Goal: Task Accomplishment & Management: Use online tool/utility

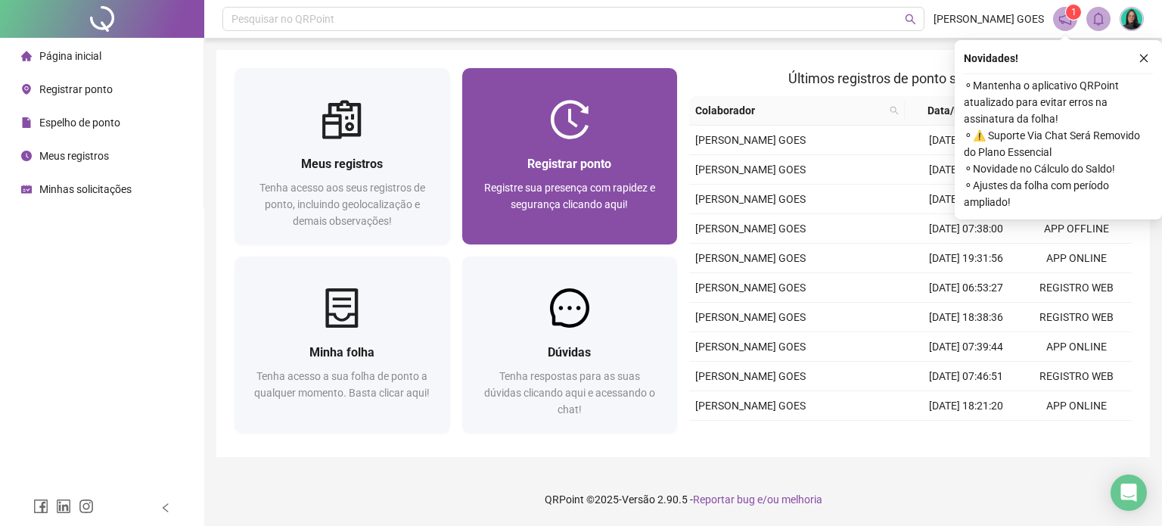
click at [515, 160] on div "Registrar ponto" at bounding box center [569, 163] width 179 height 19
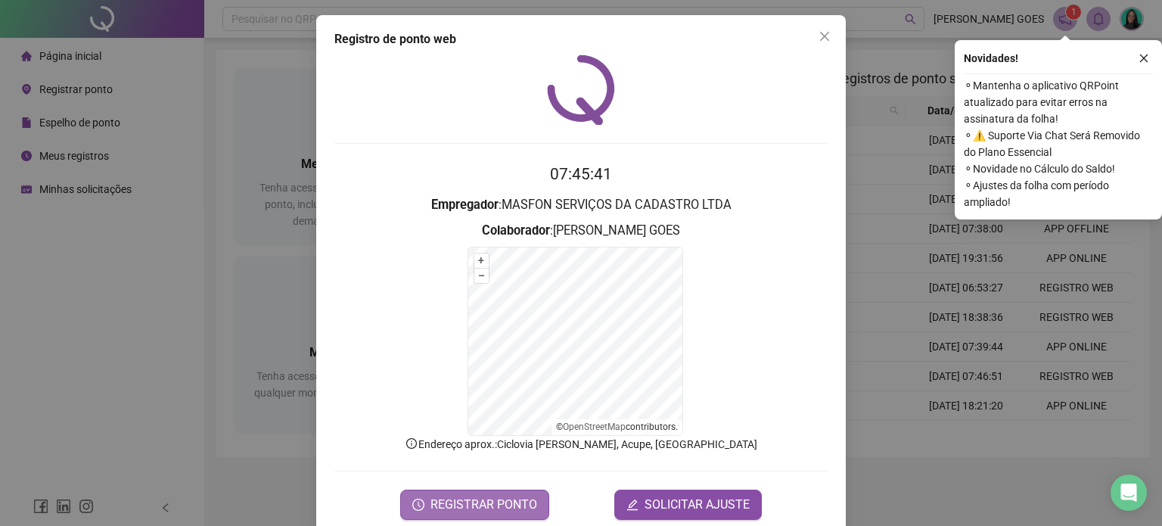
click at [446, 498] on span "REGISTRAR PONTO" at bounding box center [483, 504] width 107 height 18
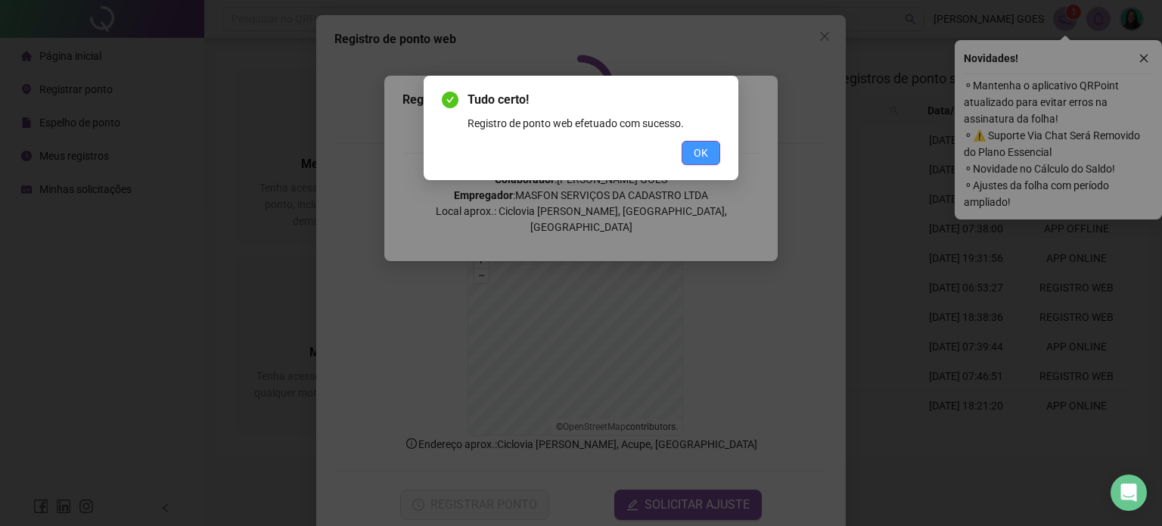
click at [684, 159] on button "OK" at bounding box center [700, 153] width 39 height 24
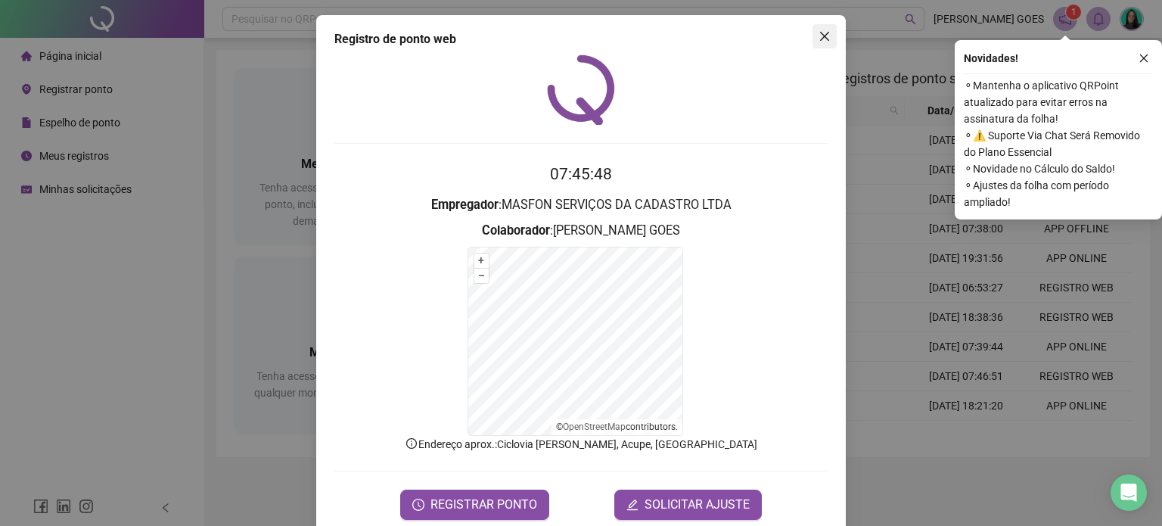
click at [818, 36] on icon "close" at bounding box center [824, 36] width 12 height 12
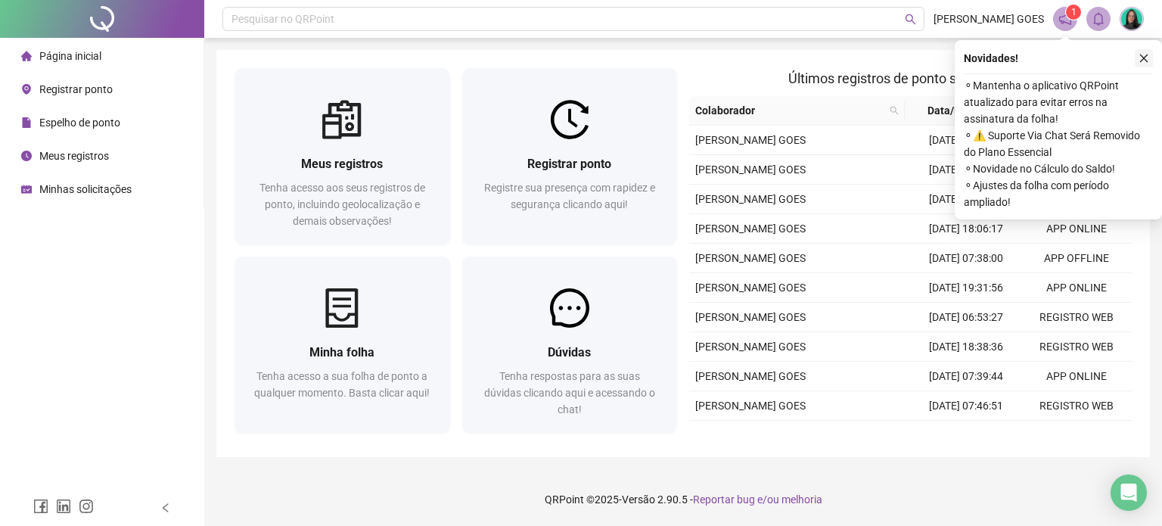
click at [1140, 58] on icon "close" at bounding box center [1143, 58] width 11 height 11
